Goal: Task Accomplishment & Management: Complete application form

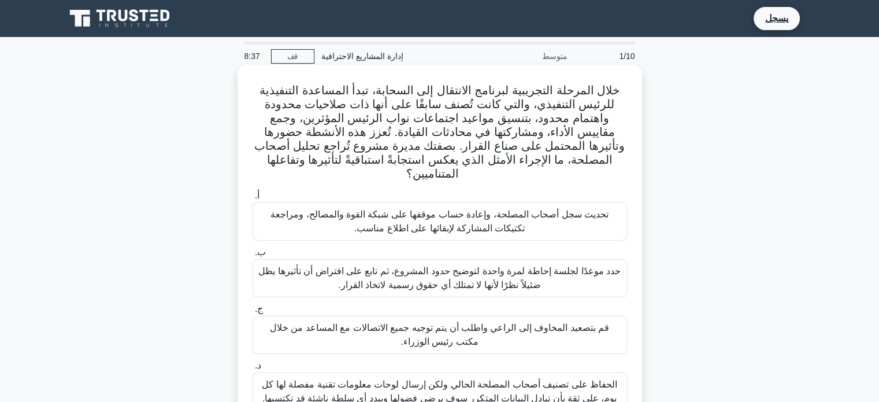
scroll to position [58, 0]
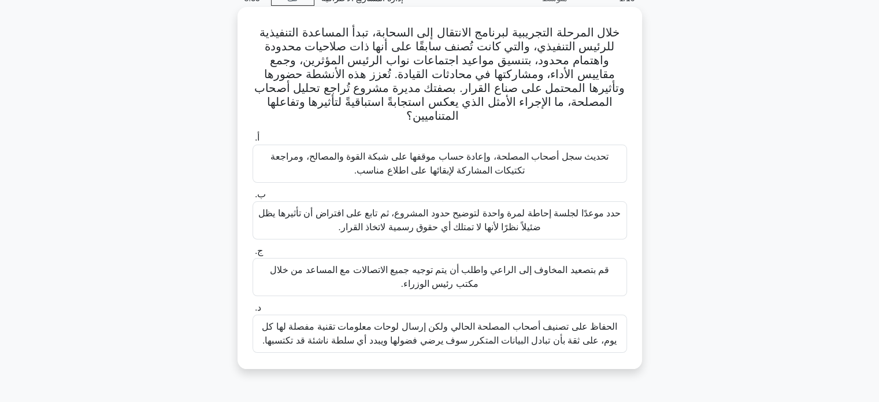
click at [488, 168] on div "تحديث سجل أصحاب المصلحة، وإعادة حساب موقفها على شبكة القوة والمصالح، ومراجعة تك…" at bounding box center [440, 163] width 375 height 38
click at [253, 142] on input "أ. تحديث سجل أصحاب المصلحة، وإعادة حساب موقفها على شبكة القوة والمصالح، ومراجعة…" at bounding box center [253, 138] width 0 height 8
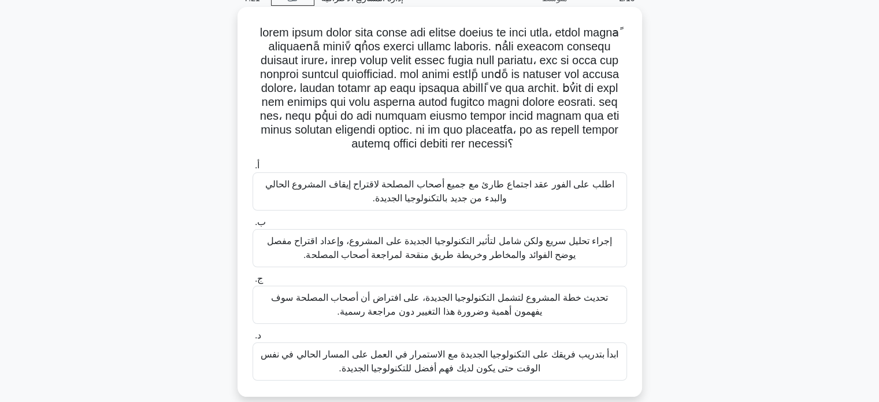
click at [487, 243] on font "إجراء تحليل سريع ولكن شامل لتأثير التكنولوجيا الجديدة على المشروع، وإعداد اقترا…" at bounding box center [439, 248] width 345 height 24
click at [253, 226] on input "ب. إجراء تحليل سريع ولكن شامل لتأثير التكنولوجيا الجديدة على المشروع، وإعداد اق…" at bounding box center [253, 222] width 0 height 8
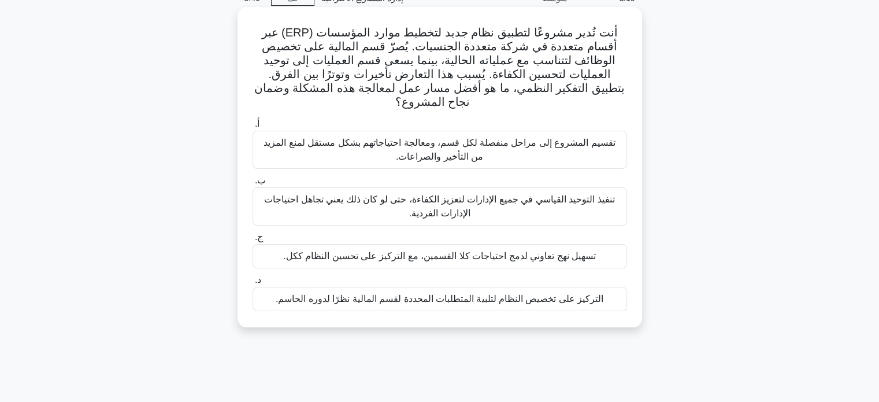
click at [470, 253] on font "تسهيل نهج تعاوني لدمج احتياجات كلا القسمين، مع التركيز على تحسين النظام ككل." at bounding box center [439, 256] width 313 height 10
click at [253, 241] on input "ج. تسهيل نهج تعاوني لدمج احتياجات كلا القسمين، مع التركيز على تحسين النظام ككل." at bounding box center [253, 238] width 0 height 8
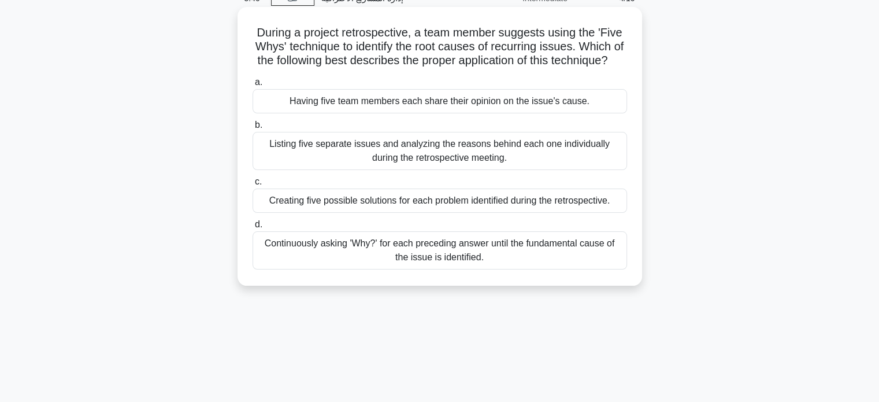
scroll to position [0, 0]
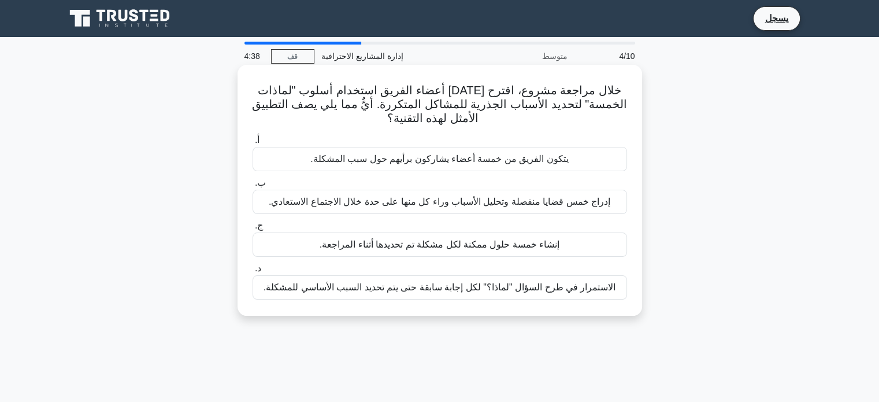
click at [451, 247] on font "إنشاء خمسة حلول ممكنة لكل مشكلة تم تحديدها أثناء المراجعة." at bounding box center [440, 244] width 240 height 10
click at [253, 229] on input "ج. إنشاء خمسة حلول ممكنة لكل مشكلة تم تحديدها أثناء المراجعة." at bounding box center [253, 226] width 0 height 8
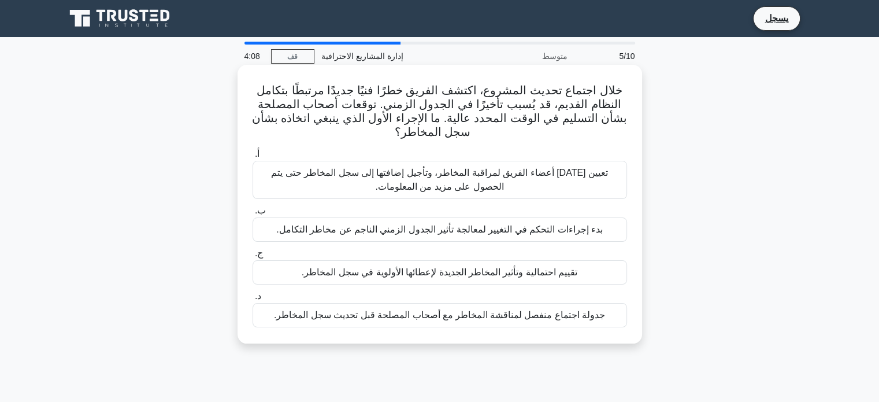
click at [461, 233] on font "بدء إجراءات التحكم في التغيير لمعالجة تأثير الجدول الزمني الناجم عن مخاطر التكا…" at bounding box center [439, 229] width 327 height 10
click at [253, 214] on input "ب. بدء إجراءات التحكم في التغيير لمعالجة تأثير الجدول الزمني الناجم عن مخاطر ال…" at bounding box center [253, 211] width 0 height 8
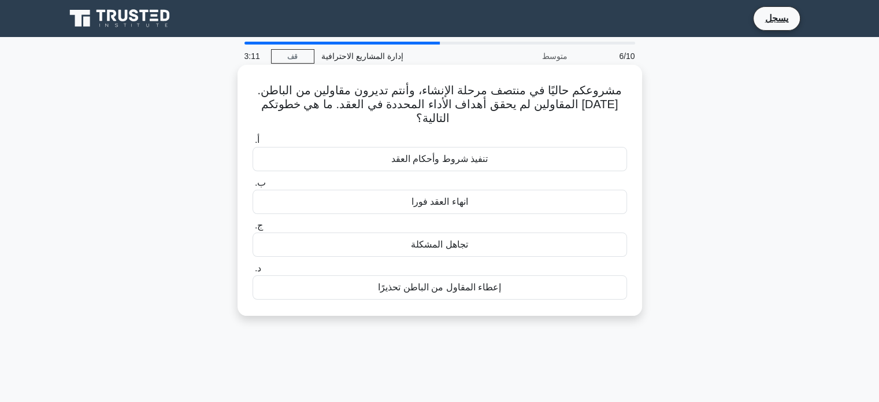
click at [416, 282] on font "إعطاء المقاول من الباطن تحذيرًا" at bounding box center [439, 287] width 123 height 10
click at [253, 272] on input "د. إعطاء المقاول من الباطن تحذيرًا" at bounding box center [253, 269] width 0 height 8
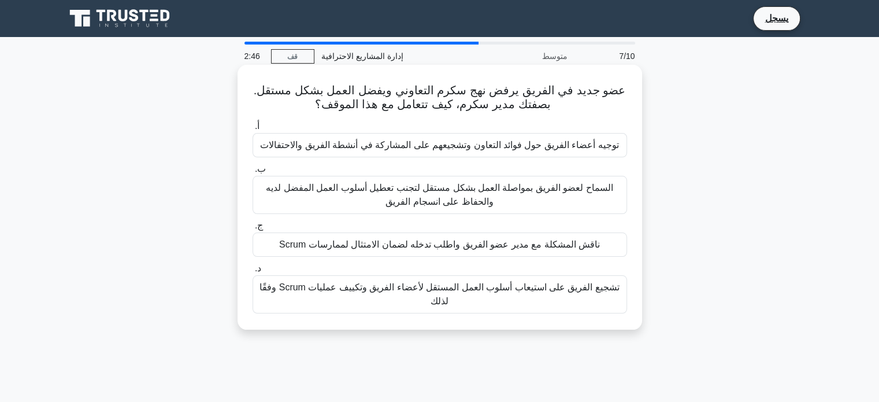
click at [495, 243] on font "ناقش المشكلة مع مدير عضو الفريق واطلب تدخله لضمان الامتثال لممارسات Scrum" at bounding box center [439, 244] width 321 height 10
click at [253, 229] on input "ج. ناقش المشكلة مع مدير عضو الفريق واطلب تدخله لضمان الامتثال لممارسات Scrum" at bounding box center [253, 226] width 0 height 8
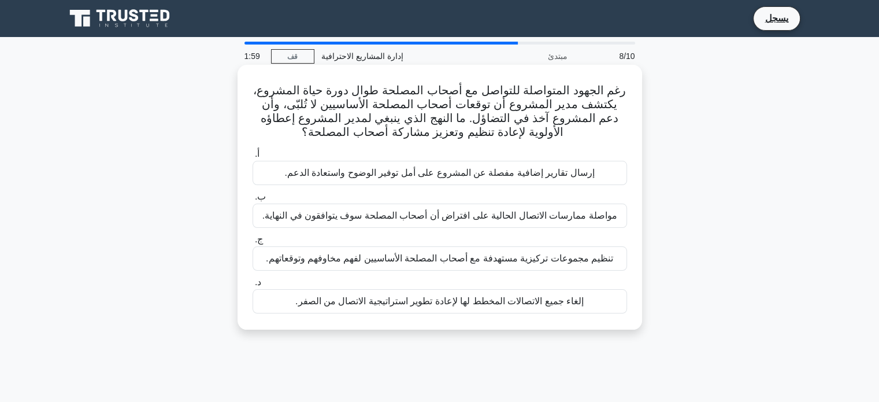
click at [557, 173] on font "إرسال تقارير إضافية مفصلة عن المشروع على أمل توفير الوضوح واستعادة الدعم." at bounding box center [439, 173] width 310 height 10
click at [253, 158] on input "أ. إرسال تقارير إضافية مفصلة عن المشروع على أمل توفير الوضوح واستعادة الدعم." at bounding box center [253, 154] width 0 height 8
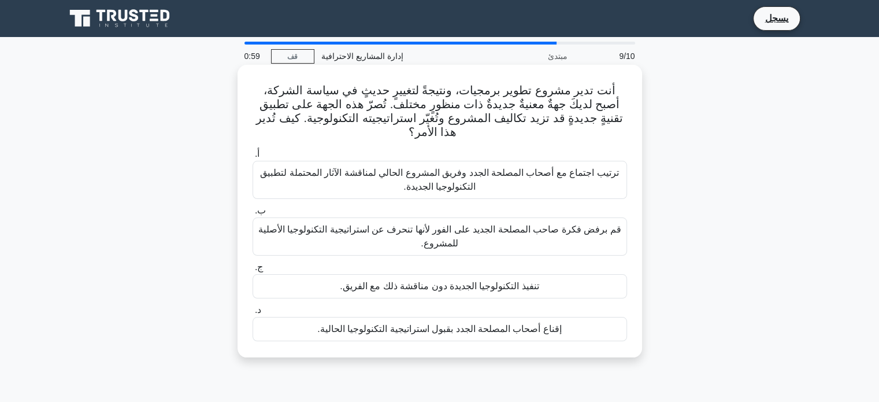
click at [436, 175] on font "ترتيب اجتماع مع أصحاب المصلحة الجدد وفريق المشروع الحالي لمناقشة الآثار المحتمل…" at bounding box center [439, 180] width 358 height 24
click at [253, 158] on input "أ. ترتيب اجتماع مع أصحاب المصلحة الجدد وفريق المشروع الحالي لمناقشة الآثار المح…" at bounding box center [253, 154] width 0 height 8
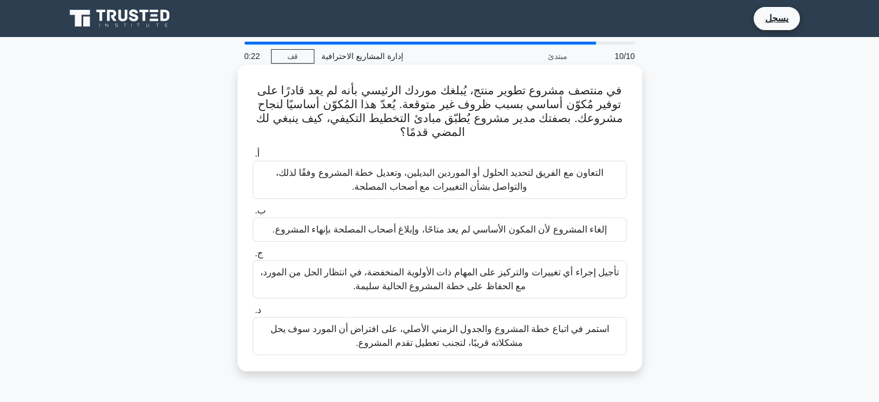
click at [390, 180] on font "التعاون مع الفريق لتحديد الحلول أو الموردين البديلين، وتعديل خطة المشروع وفقًا …" at bounding box center [440, 180] width 364 height 28
click at [253, 158] on input "أ. التعاون مع الفريق لتحديد الحلول أو الموردين البديلين، وتعديل خطة المشروع وفق…" at bounding box center [253, 154] width 0 height 8
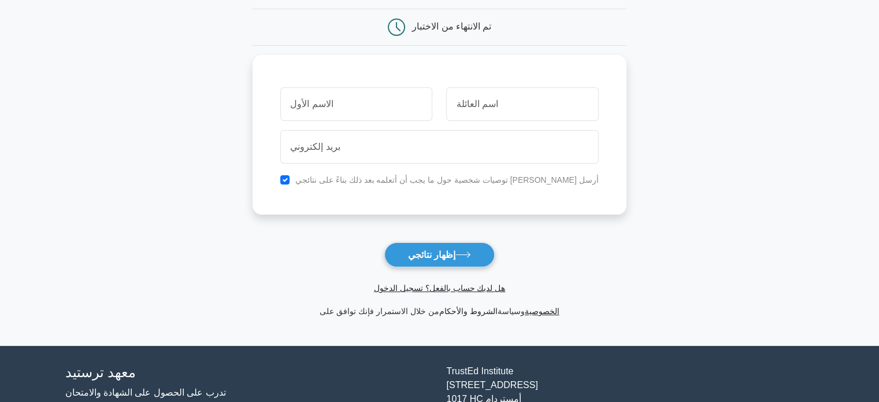
scroll to position [116, 0]
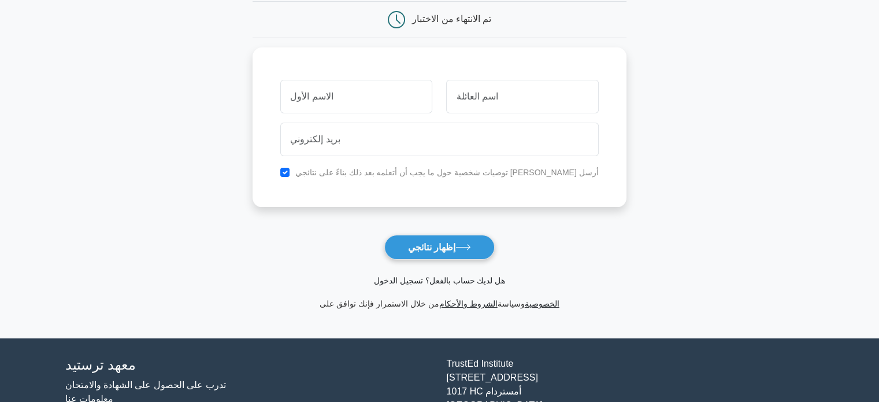
click at [404, 278] on font "هل لديك حساب بالفعل؟ تسجيل الدخول" at bounding box center [439, 280] width 131 height 9
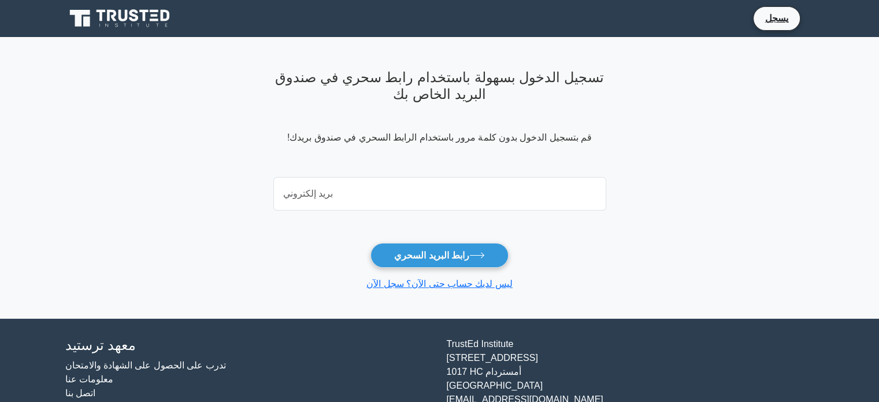
drag, startPoint x: 0, startPoint y: 0, endPoint x: 414, endPoint y: 187, distance: 454.0
click at [414, 187] on input "email" at bounding box center [439, 194] width 333 height 34
type input "abdo134134@gmail.com"
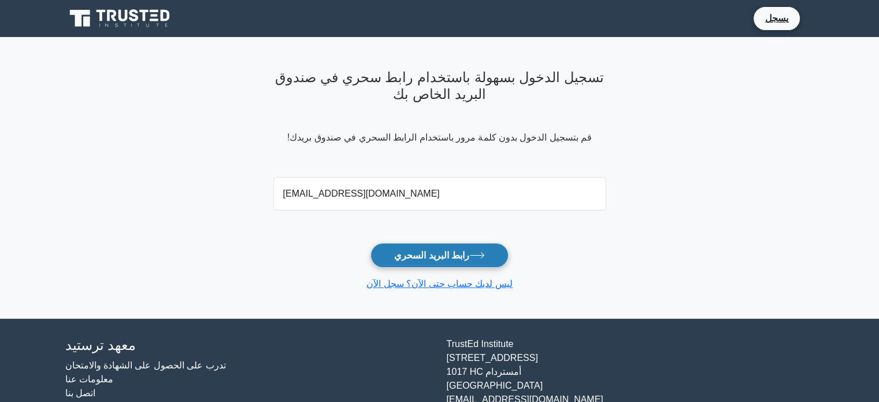
click at [435, 250] on font "رابط البريد السحري" at bounding box center [431, 255] width 75 height 10
